Goal: Information Seeking & Learning: Learn about a topic

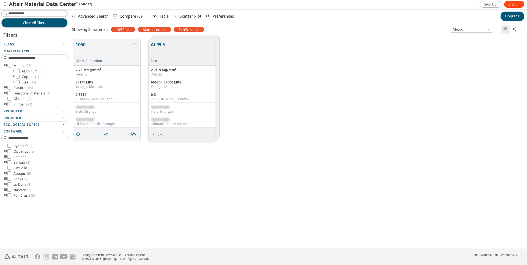
scroll to position [209, 453]
click at [199, 29] on icon "button" at bounding box center [197, 30] width 4 height 4
click at [9, 155] on icon at bounding box center [9, 156] width 4 height 4
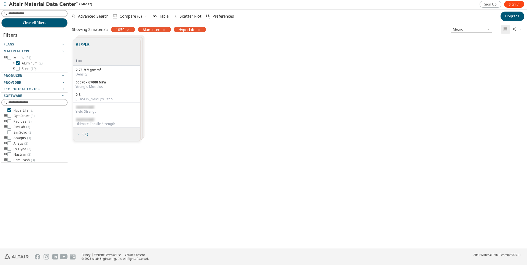
click at [129, 30] on icon "button" at bounding box center [128, 30] width 4 height 4
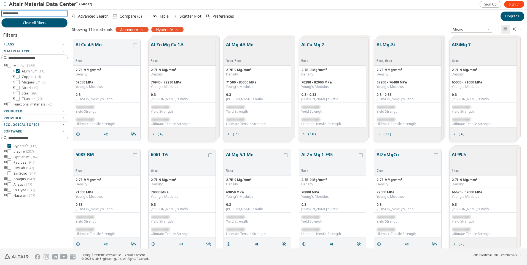
click at [28, 14] on input at bounding box center [34, 13] width 65 height 6
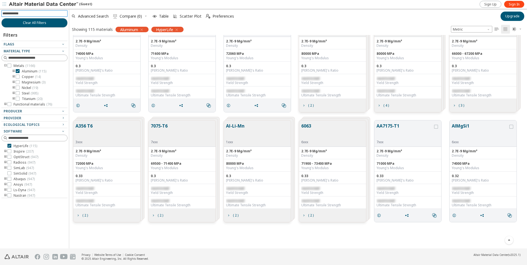
scroll to position [303, 0]
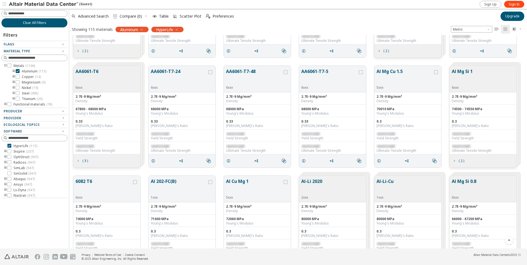
click at [84, 161] on span "( 3 )" at bounding box center [85, 160] width 6 height 3
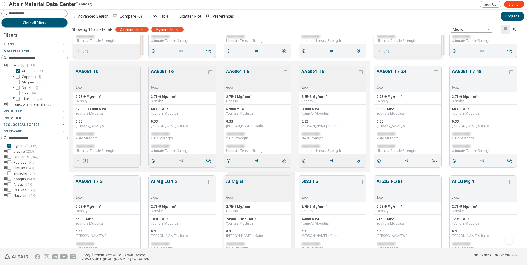
click at [307, 163] on span "grid" at bounding box center [304, 161] width 9 height 10
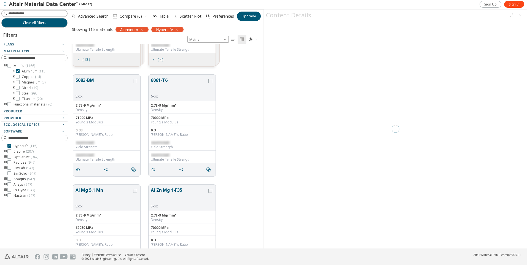
scroll to position [201, 190]
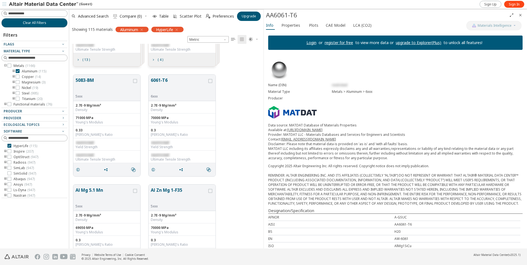
click at [339, 85] on span "restricted" at bounding box center [339, 85] width 15 height 5
drag, startPoint x: 339, startPoint y: 85, endPoint x: 338, endPoint y: 104, distance: 19.0
click at [337, 104] on div "Name (DIN) restricted Material Type Metals > Aluminum > 6xxx Producer Data sour…" at bounding box center [395, 186] width 263 height 265
click at [518, 1] on link "Sign In" at bounding box center [514, 4] width 20 height 7
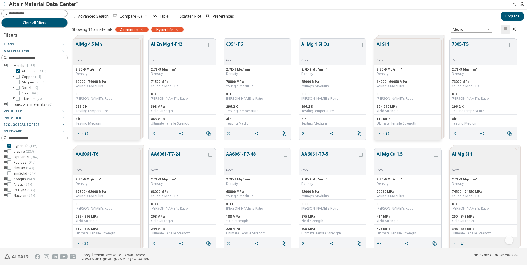
scroll to position [275, 0]
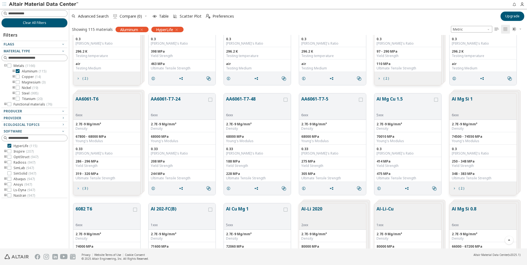
click at [79, 188] on icon "grid" at bounding box center [78, 188] width 4 height 4
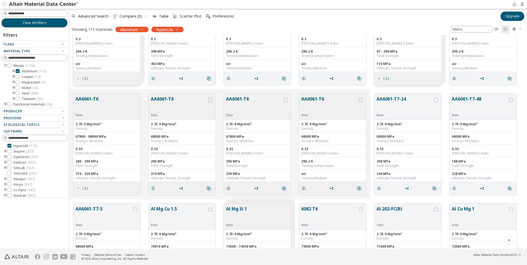
click at [83, 188] on span "( 3 )" at bounding box center [85, 188] width 6 height 3
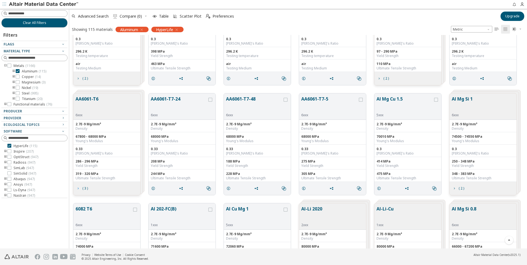
click at [83, 188] on span "( 3 )" at bounding box center [85, 188] width 6 height 3
